Goal: Information Seeking & Learning: Learn about a topic

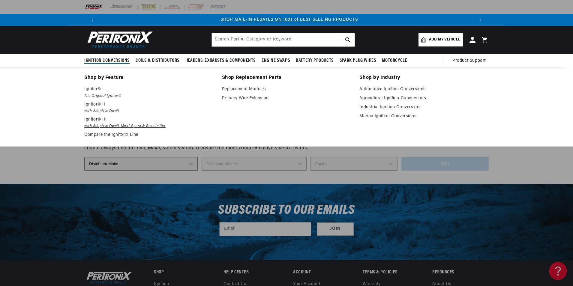
scroll to position [0, 375]
click at [101, 123] on p "Ignitor© III" at bounding box center [148, 119] width 129 height 7
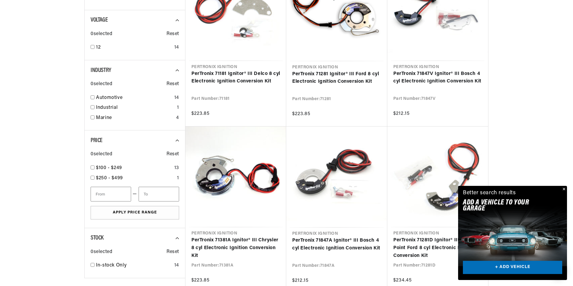
scroll to position [240, 0]
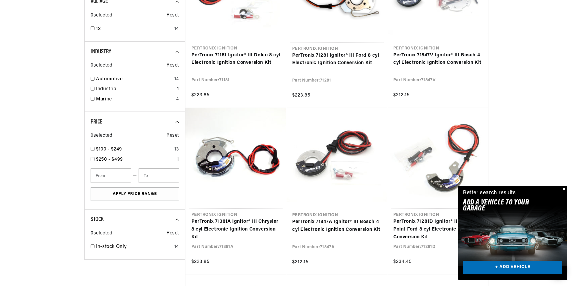
click at [563, 187] on button "Close" at bounding box center [563, 189] width 7 height 7
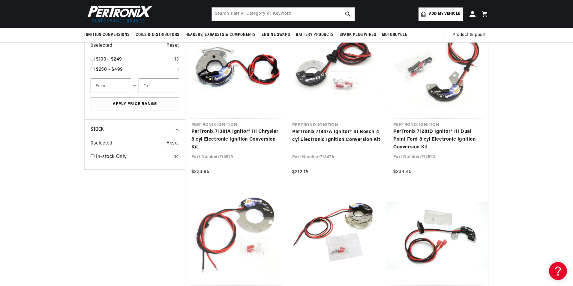
scroll to position [0, 0]
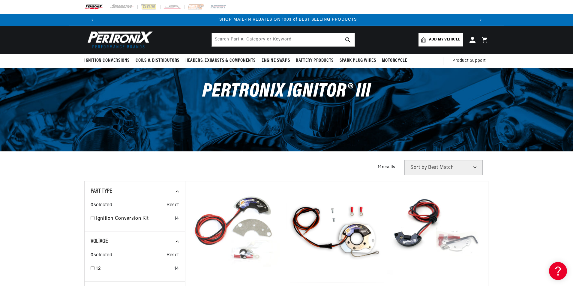
click at [448, 40] on span "Add my vehicle" at bounding box center [444, 40] width 31 height 6
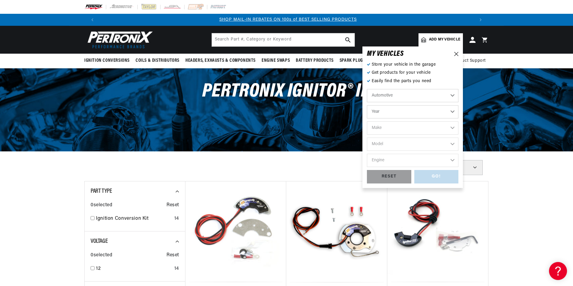
click at [407, 112] on select "Year 2022 2021 2020 2019 2018 2017 2016 2015 2014 2013 2012 2011 2010 2009 2008…" at bounding box center [412, 111] width 91 height 13
select select "1977"
click at [367, 105] on select "Year 2022 2021 2020 2019 2018 2017 2016 2015 2014 2013 2012 2011 2010 2009 2008…" at bounding box center [412, 111] width 91 height 13
select select "1977"
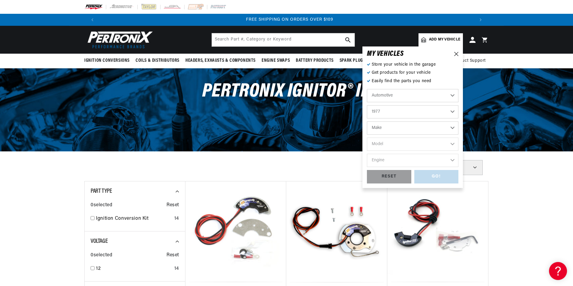
click at [409, 125] on select "Make Alfa Romeo American Motors Audi Avanti BMW Buick Cadillac Checker Chevrole…" at bounding box center [412, 127] width 91 height 13
select select "Toyota"
click at [367, 121] on select "Make Alfa Romeo American Motors Audi Avanti BMW Buick Cadillac Checker Chevrole…" at bounding box center [412, 127] width 91 height 13
select select "Toyota"
click at [399, 144] on select "Model Land Cruiser Landcruiser" at bounding box center [412, 144] width 91 height 13
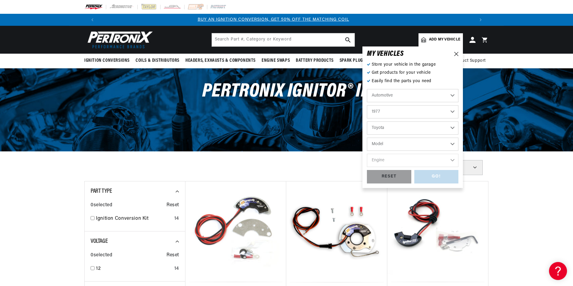
scroll to position [0, 0]
click at [397, 142] on select "Model Land Cruiser Landcruiser" at bounding box center [412, 144] width 91 height 13
click at [458, 52] on div "MY VEHICLE S Store your vehicle in the garage Get products for your vehicle Eas…" at bounding box center [412, 117] width 100 height 142
click at [454, 56] on div "MY VEHICLE S" at bounding box center [412, 54] width 91 height 6
click at [458, 52] on icon at bounding box center [456, 54] width 4 height 4
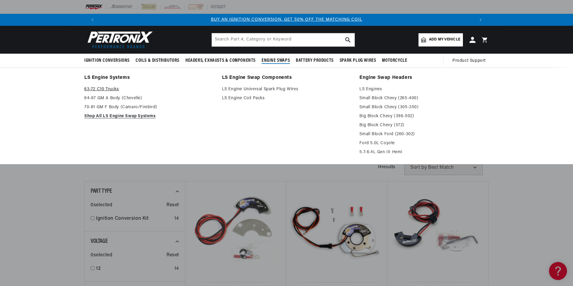
click at [111, 89] on link "63-72 C10 Trucks" at bounding box center [148, 89] width 129 height 7
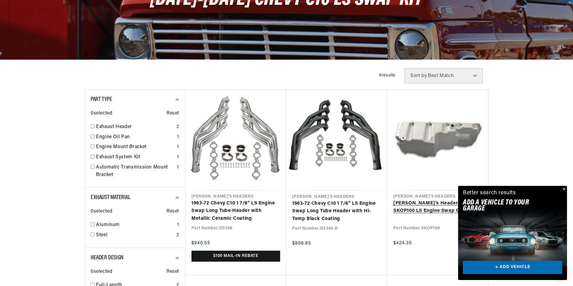
scroll to position [120, 0]
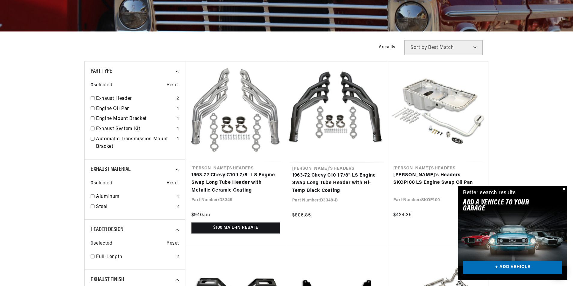
click at [562, 189] on button "Close" at bounding box center [563, 189] width 7 height 7
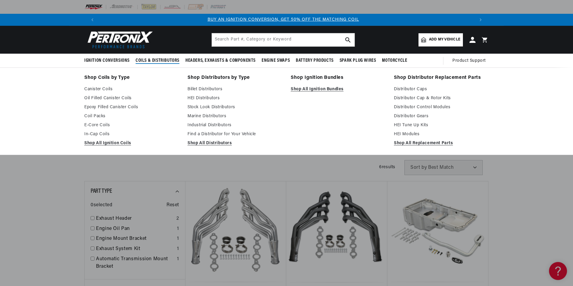
scroll to position [0, 0]
click at [148, 60] on span "Coils & Distributors" at bounding box center [158, 61] width 44 height 6
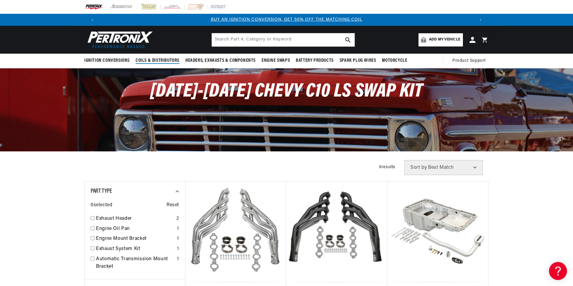
click at [150, 64] on summary "Coils & Distributors" at bounding box center [158, 61] width 50 height 14
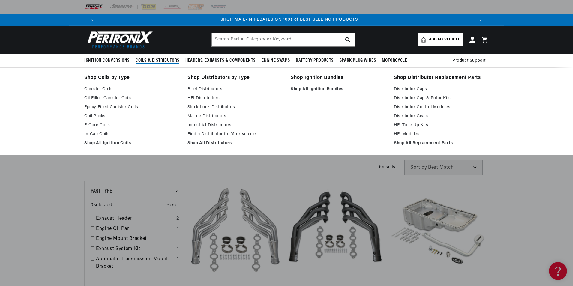
scroll to position [0, 375]
click at [100, 88] on link "Canister Coils" at bounding box center [131, 89] width 95 height 7
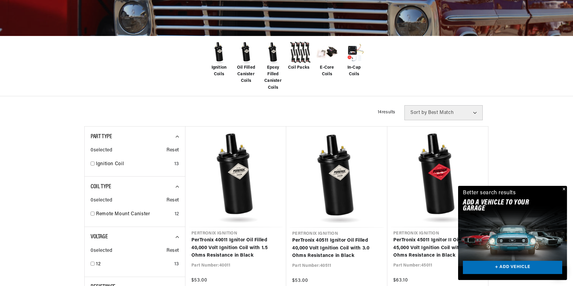
scroll to position [120, 0]
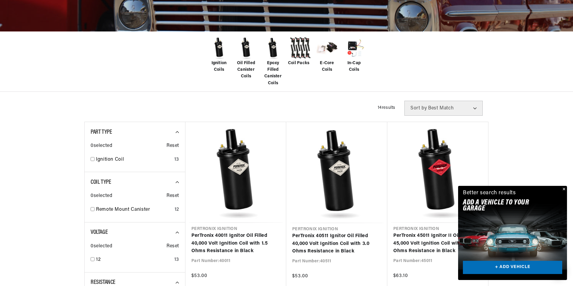
click at [564, 187] on button "Close" at bounding box center [563, 189] width 7 height 7
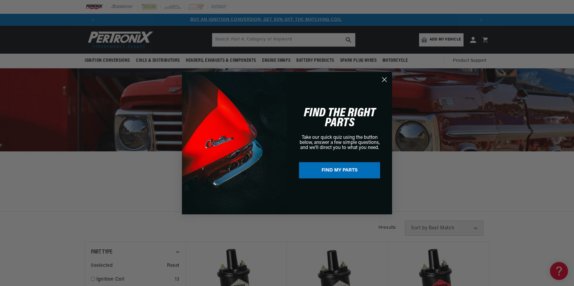
scroll to position [0, 0]
click at [383, 81] on circle "Close dialog" at bounding box center [384, 79] width 10 height 10
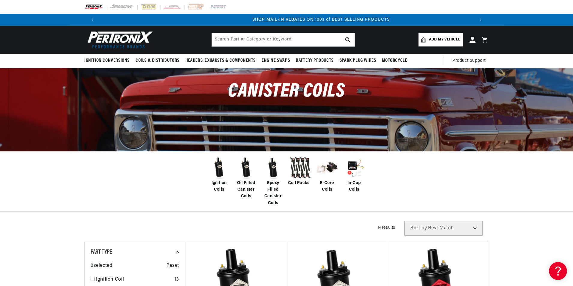
scroll to position [0, 375]
click at [233, 35] on input "text" at bounding box center [283, 39] width 143 height 13
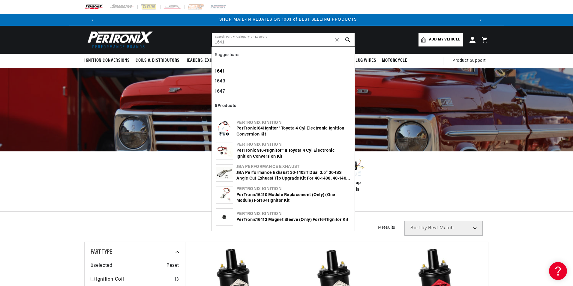
type input "1641"
click at [230, 68] on div "1641" at bounding box center [283, 72] width 137 height 10
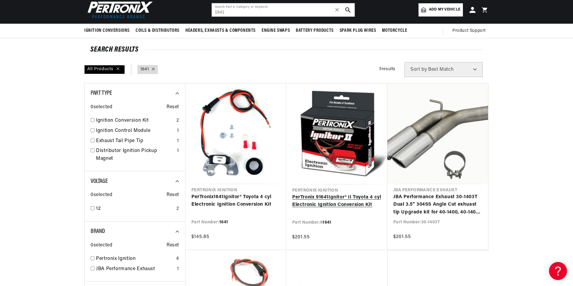
click at [370, 194] on link "PerTronix 9 1641 Ignitor® II Toyota 4 cyl Electronic Ignition Conversion Kit" at bounding box center [336, 201] width 89 height 15
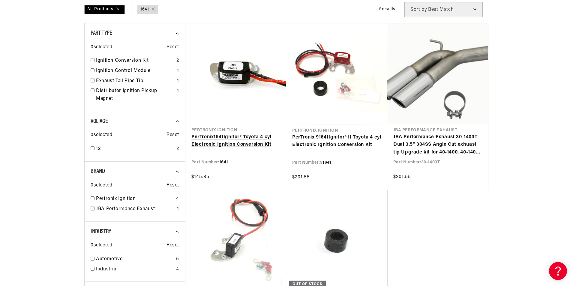
scroll to position [0, 375]
click at [243, 133] on link "PerTronix 1641 Ignitor® Toyota 4 cyl Electronic Ignition Conversion Kit" at bounding box center [235, 140] width 89 height 15
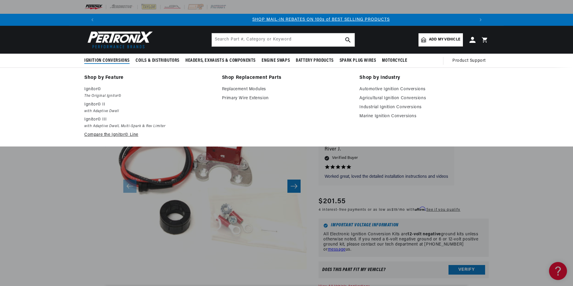
scroll to position [0, 375]
click at [113, 137] on link "Compare the Ignitor© Line" at bounding box center [148, 134] width 129 height 7
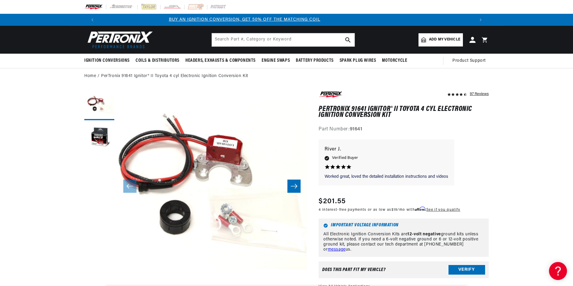
scroll to position [0, 0]
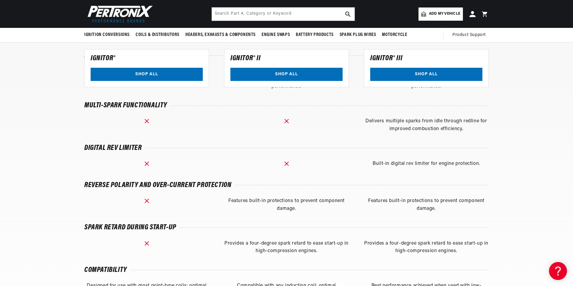
scroll to position [510, 0]
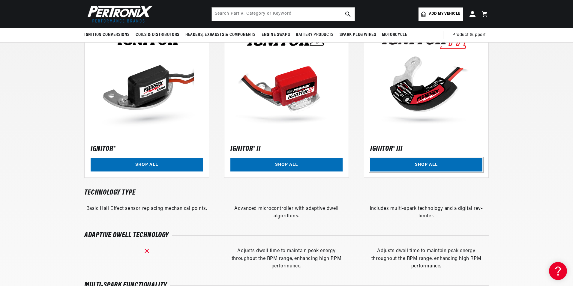
click at [478, 162] on link "SHOP ALL" at bounding box center [426, 164] width 112 height 13
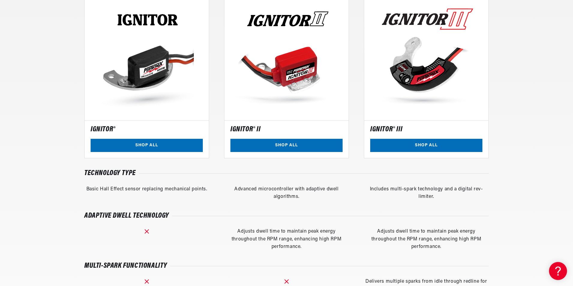
scroll to position [540, 0]
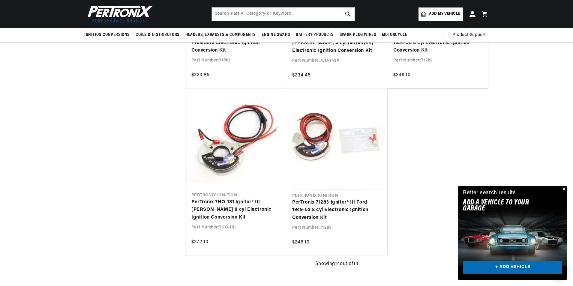
scroll to position [630, 0]
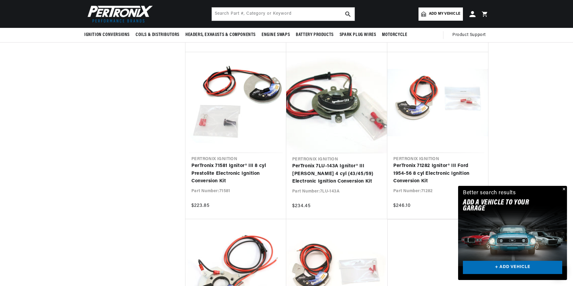
click at [564, 191] on button "Close" at bounding box center [563, 189] width 7 height 7
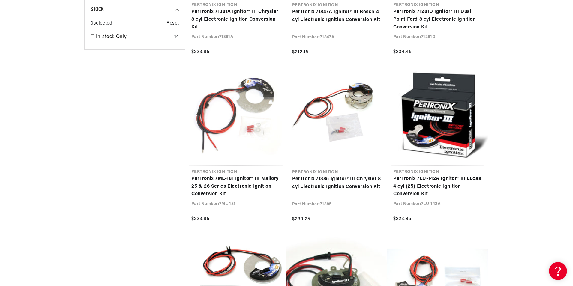
scroll to position [0, 375]
click at [474, 175] on link "PerTronix 7LU-142A Ignitor® III Lucas 4 cyl (25) Electronic Ignition Conversion…" at bounding box center [437, 186] width 89 height 23
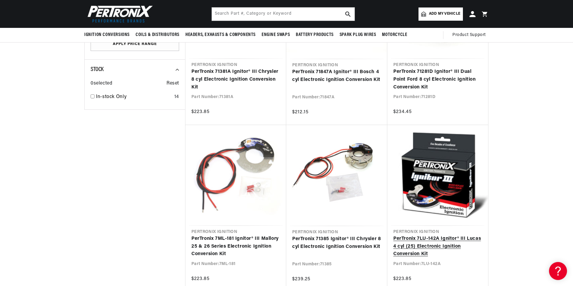
scroll to position [0, 749]
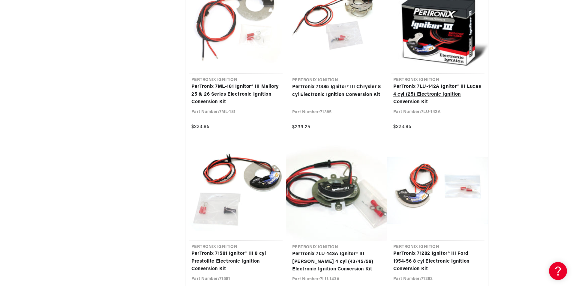
scroll to position [593, 0]
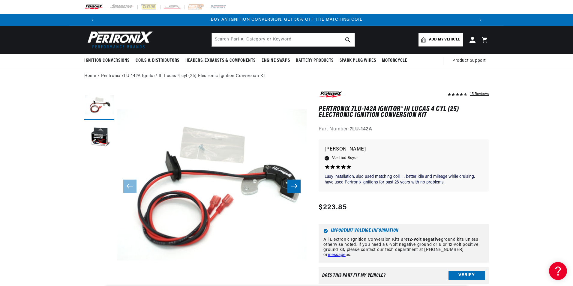
scroll to position [30, 0]
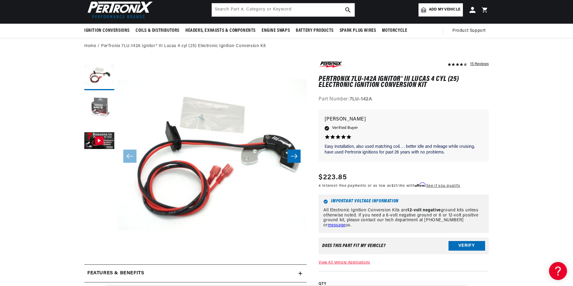
click at [96, 111] on button "Load image 2 in gallery view" at bounding box center [99, 108] width 30 height 30
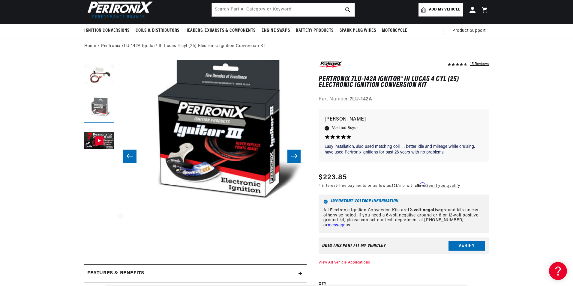
scroll to position [0, 189]
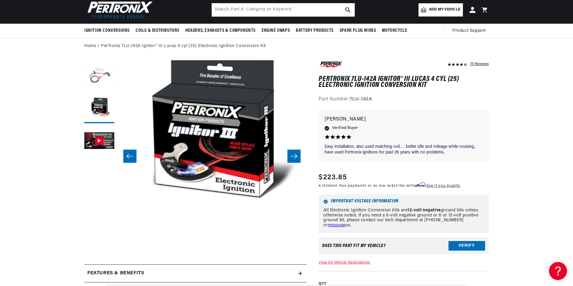
click at [100, 75] on button "Load image 1 in gallery view" at bounding box center [99, 75] width 30 height 30
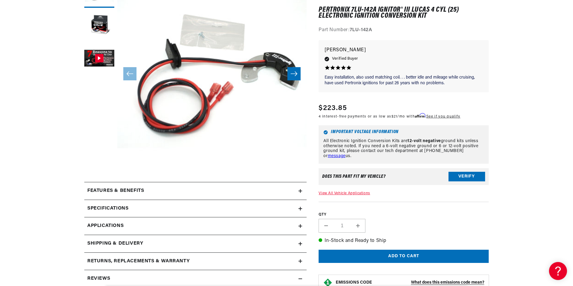
scroll to position [120, 0]
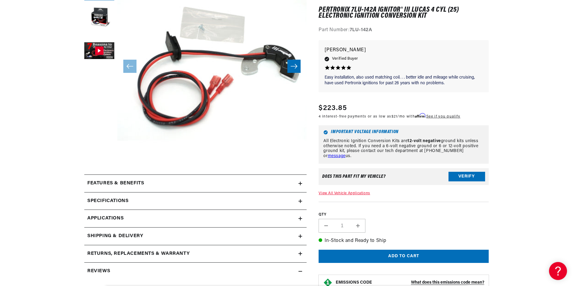
click at [88, 181] on h2 "Features & Benefits" at bounding box center [115, 184] width 57 height 8
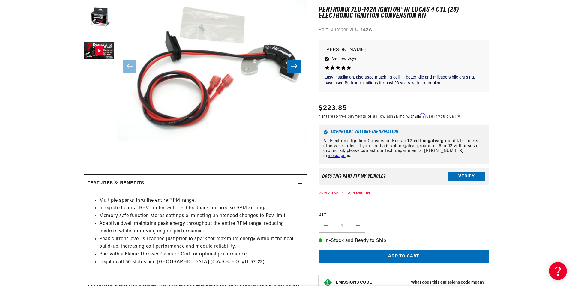
scroll to position [0, 749]
click at [90, 180] on h2 "Features & Benefits" at bounding box center [115, 184] width 57 height 8
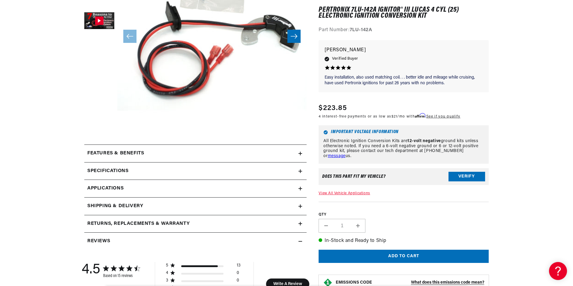
scroll to position [180, 0]
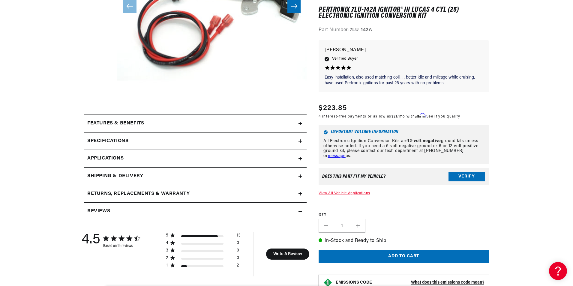
click at [176, 142] on div "Specifications" at bounding box center [191, 141] width 214 height 8
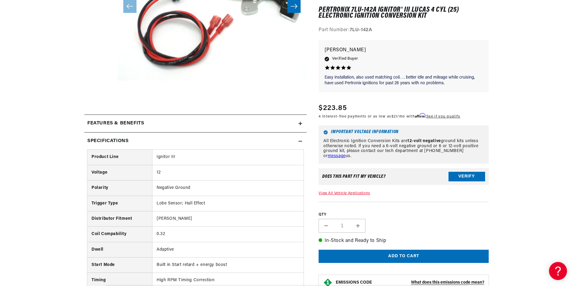
scroll to position [0, 0]
click at [177, 141] on div "Specifications" at bounding box center [191, 141] width 214 height 8
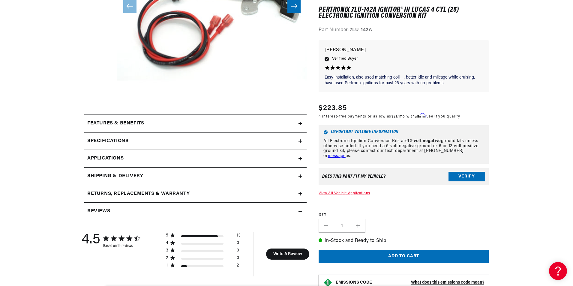
click at [175, 126] on div "Features & Benefits" at bounding box center [191, 124] width 214 height 8
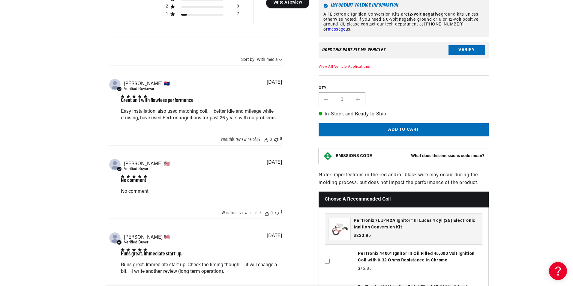
scroll to position [0, 375]
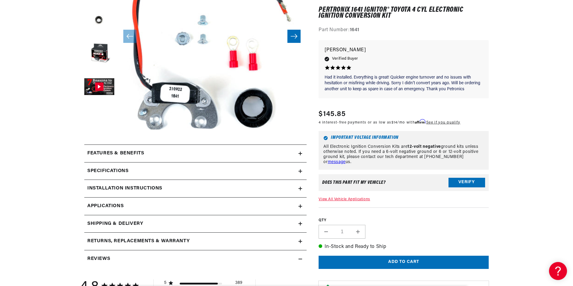
scroll to position [180, 0]
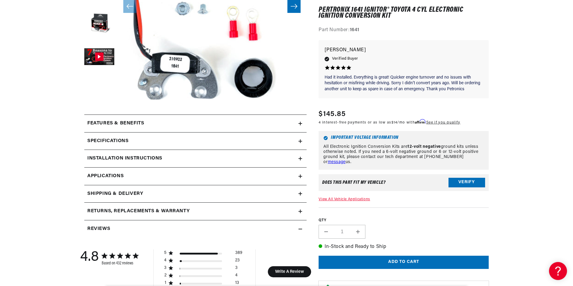
click at [200, 156] on div "Installation instructions" at bounding box center [191, 159] width 214 height 8
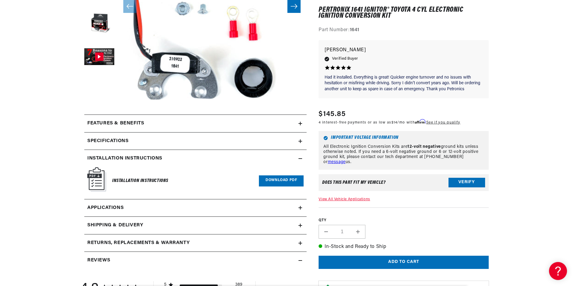
click at [261, 134] on summary "Specifications" at bounding box center [195, 141] width 222 height 17
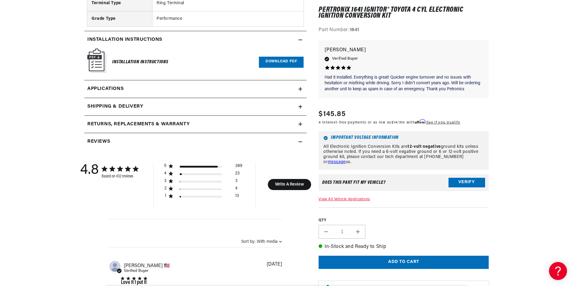
scroll to position [540, 0]
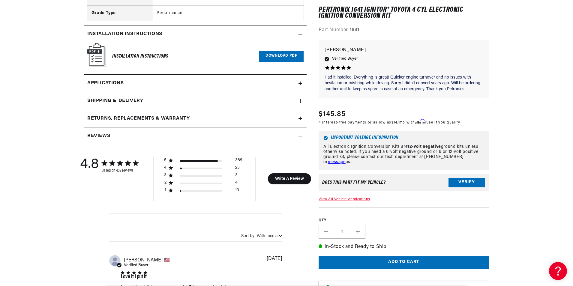
click at [288, 84] on link "Applications" at bounding box center [195, 84] width 222 height 18
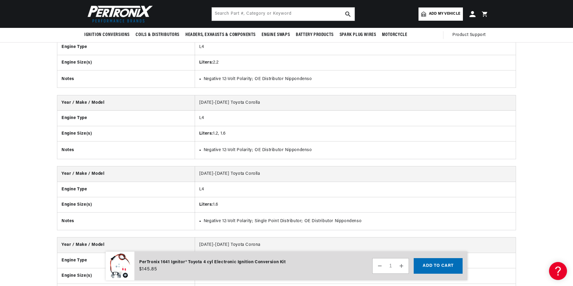
scroll to position [0, 749]
click at [56, 169] on div "Year / Make / Model [DATE]-[DATE] Toyota Celica Engine Type L4 Engine Size(s) L…" at bounding box center [286, 202] width 573 height 498
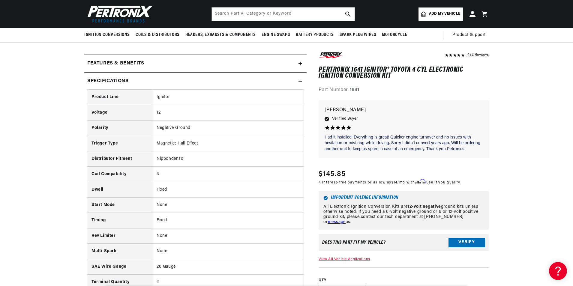
scroll to position [0, 375]
click at [296, 77] on div "Specifications" at bounding box center [191, 81] width 214 height 8
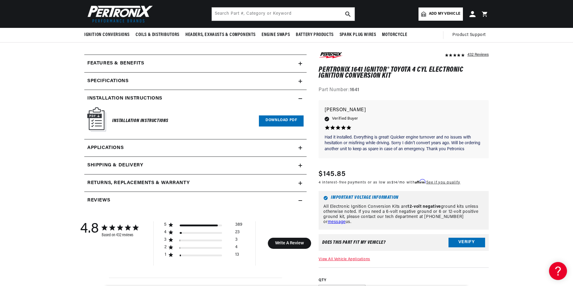
click at [298, 78] on div "Specifications" at bounding box center [191, 81] width 214 height 8
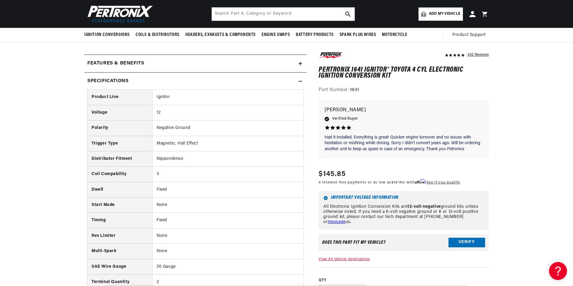
click at [298, 78] on div "Specifications" at bounding box center [191, 81] width 214 height 8
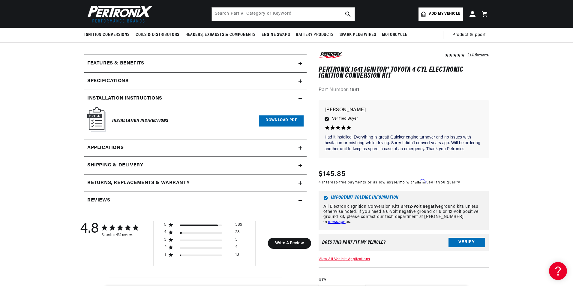
scroll to position [0, 749]
click at [92, 123] on img at bounding box center [96, 119] width 19 height 24
click at [143, 97] on h2 "Installation instructions" at bounding box center [124, 99] width 75 height 8
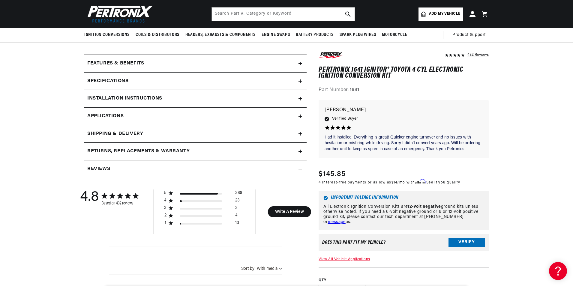
click at [146, 86] on summary "Specifications" at bounding box center [195, 81] width 222 height 17
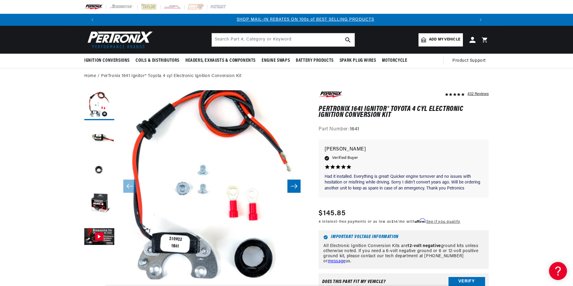
scroll to position [0, 375]
click at [295, 185] on icon "Slide right" at bounding box center [293, 186] width 7 height 6
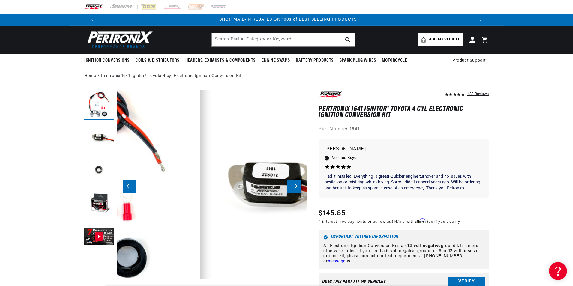
scroll to position [0, 189]
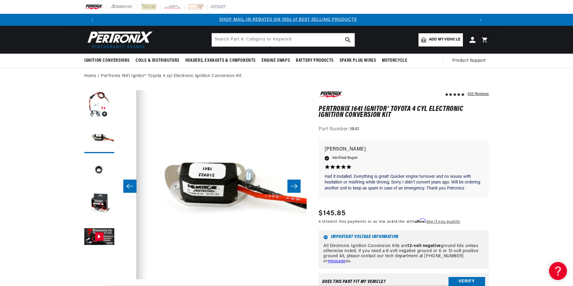
click at [295, 185] on icon "Slide right" at bounding box center [293, 186] width 7 height 6
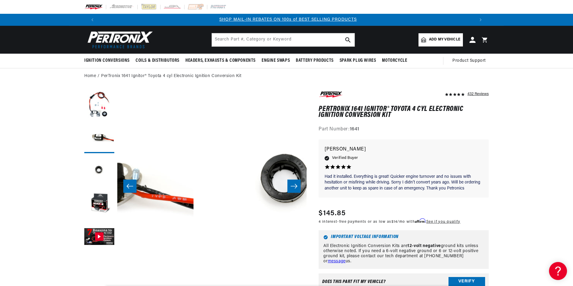
scroll to position [0, 379]
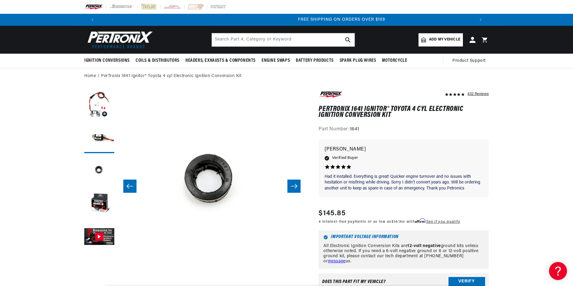
click at [295, 185] on icon "Slide right" at bounding box center [293, 186] width 7 height 6
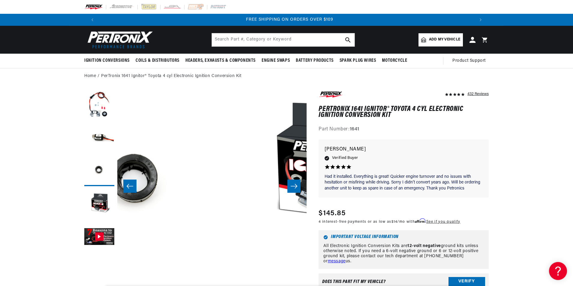
scroll to position [0, 568]
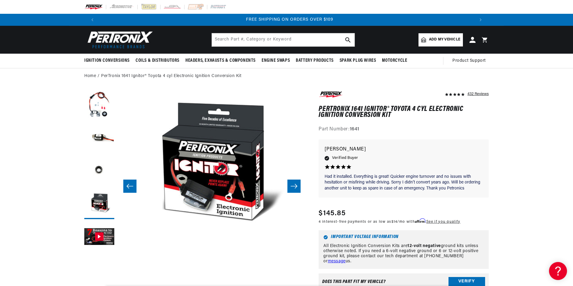
click at [295, 185] on icon "Slide right" at bounding box center [293, 186] width 7 height 6
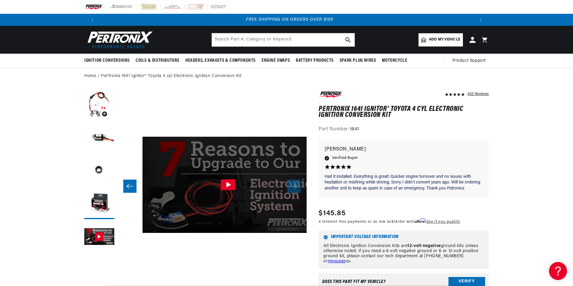
scroll to position [0, 758]
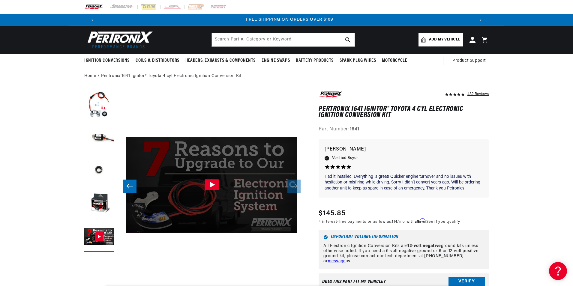
click at [134, 184] on button "Slide left" at bounding box center [129, 186] width 13 height 13
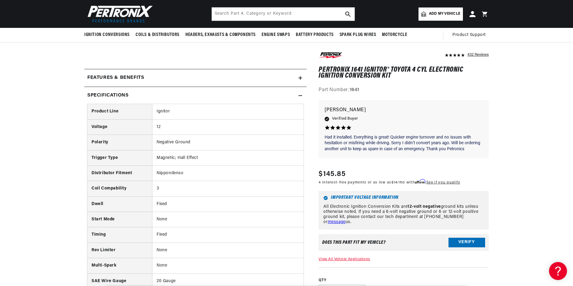
scroll to position [240, 0]
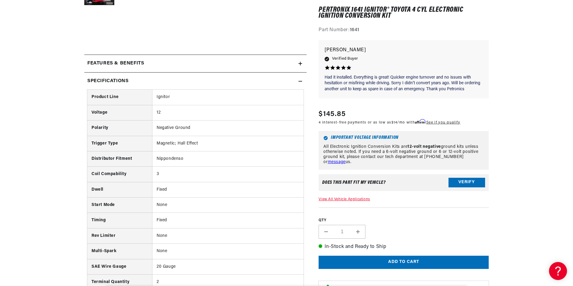
click at [98, 82] on h2 "Specifications" at bounding box center [107, 81] width 41 height 8
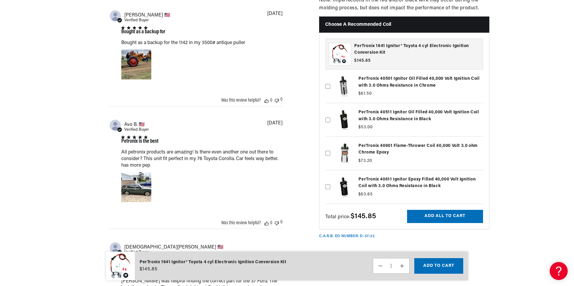
scroll to position [0, 375]
click at [147, 185] on div "Image of Review by Avo B. on June 06, 23 number 1" at bounding box center [136, 187] width 30 height 30
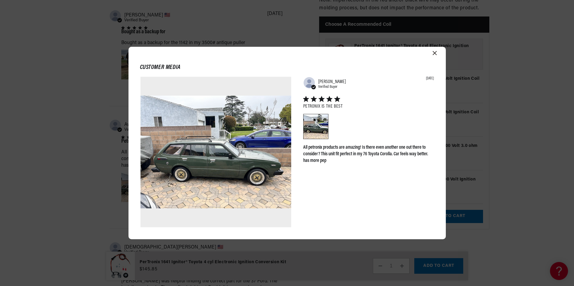
click at [77, 129] on div "Customer media Abstract user icon [PERSON_NAME] Verified Buyer [DATE] Petronix …" at bounding box center [287, 143] width 574 height 286
click at [433, 50] on div "Customer media Abstract user icon [PERSON_NAME] Verified Buyer [DATE] Petronix …" at bounding box center [286, 143] width 317 height 193
click at [433, 53] on icon "Close modal" at bounding box center [434, 53] width 4 height 4
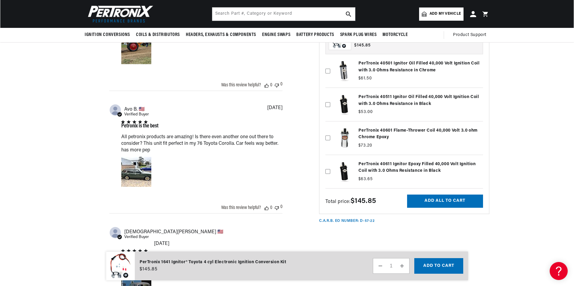
scroll to position [0, 0]
click at [145, 187] on div "Image of Review by Avo B. on June 06, 23 number 1" at bounding box center [136, 172] width 30 height 30
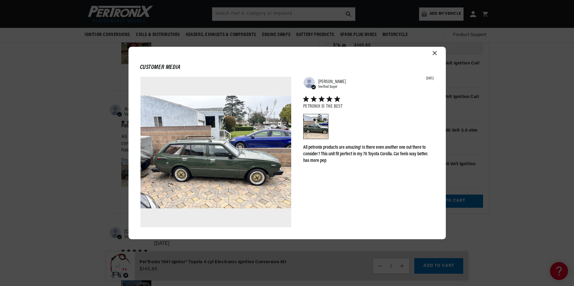
click at [89, 135] on div "Customer media Abstract user icon [PERSON_NAME] Verified Buyer [DATE] Petronix …" at bounding box center [287, 143] width 574 height 286
click at [435, 53] on icon "Close modal" at bounding box center [434, 53] width 4 height 4
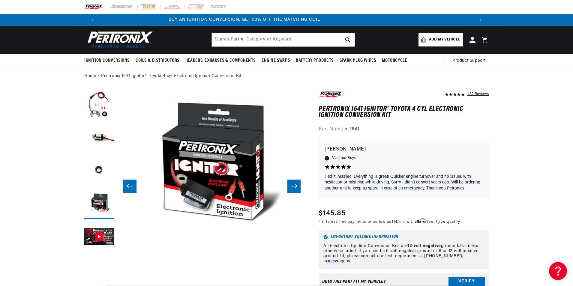
scroll to position [0, 0]
